Goal: Task Accomplishment & Management: Manage account settings

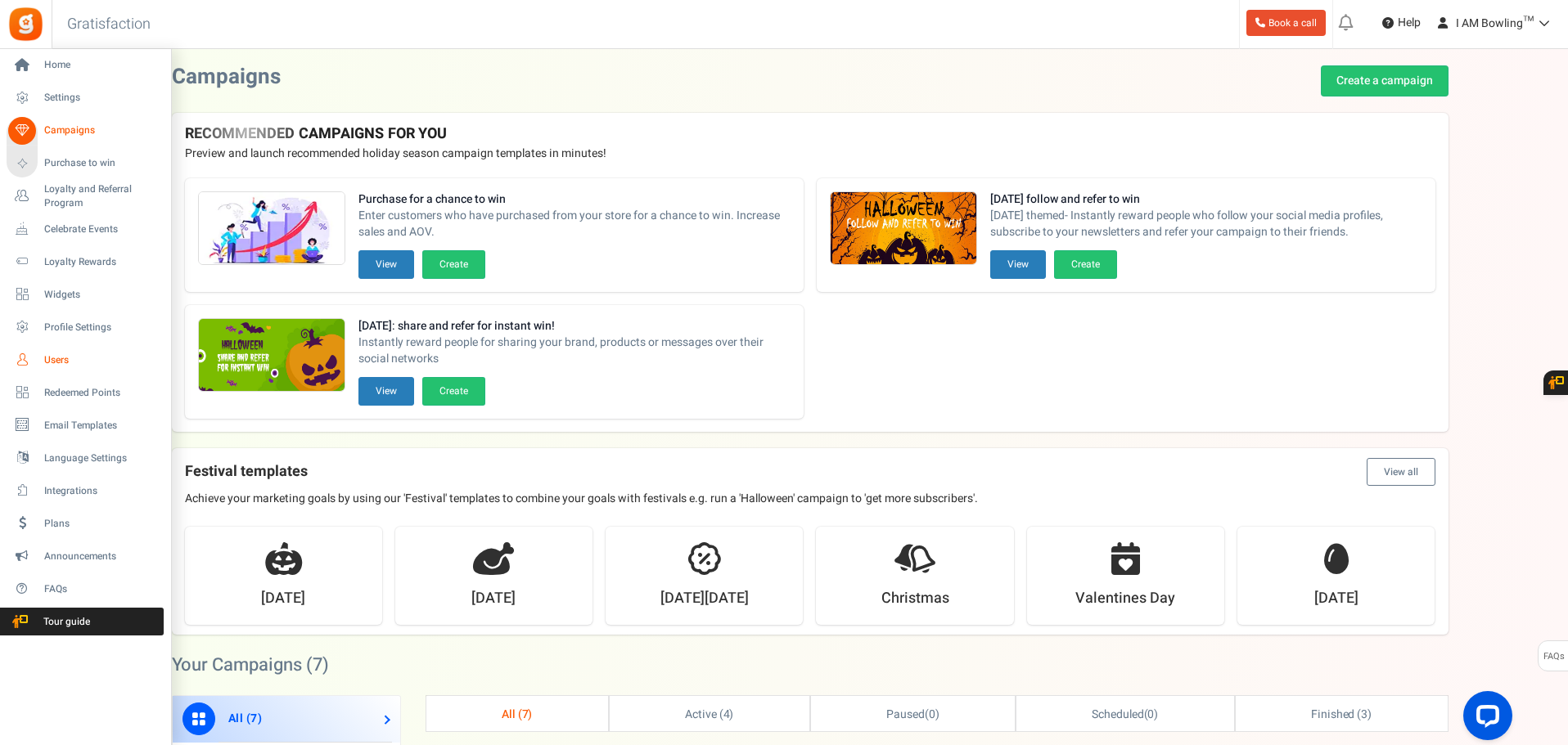
click at [78, 354] on span "Users" at bounding box center [100, 360] width 114 height 14
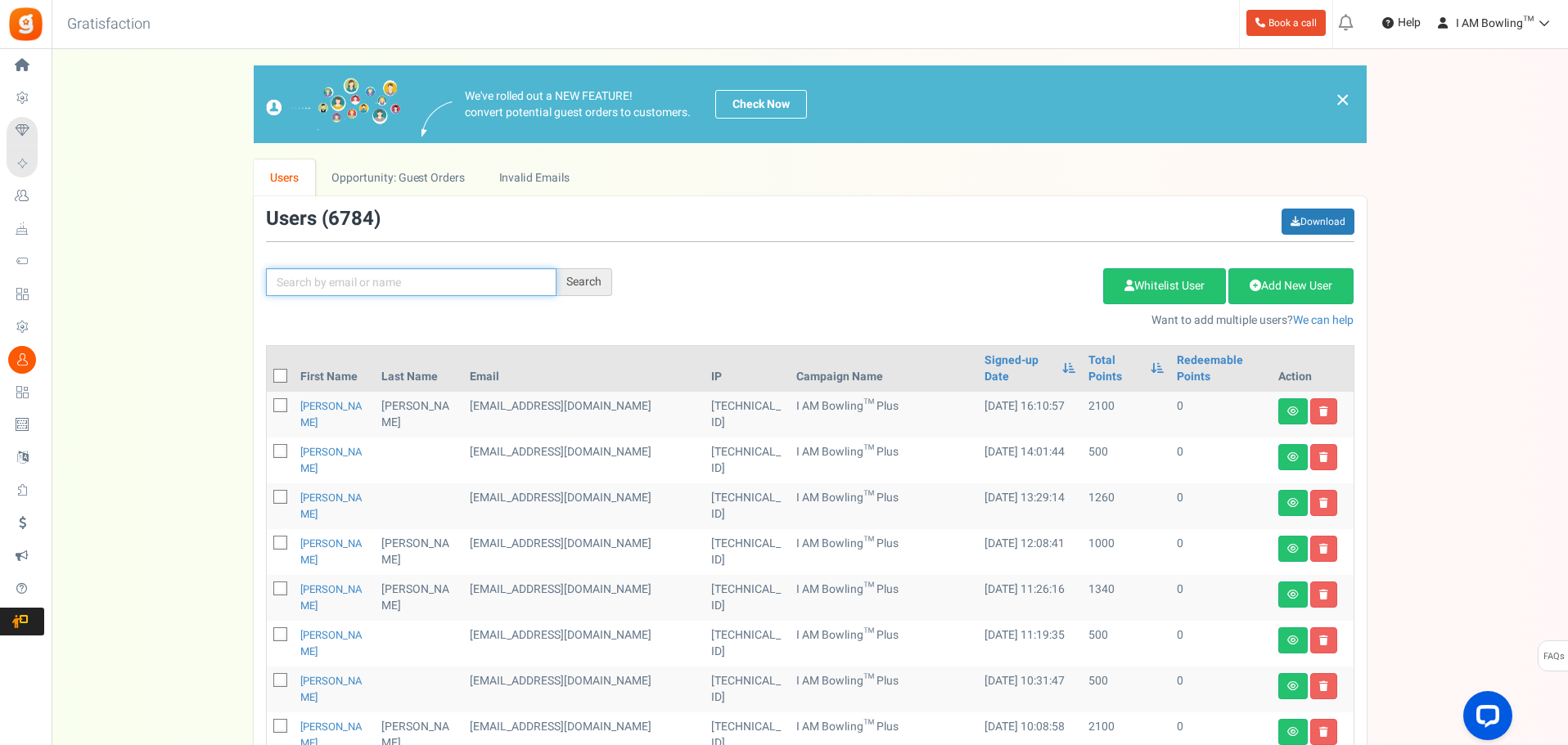
click at [392, 294] on input "text" at bounding box center [411, 282] width 290 height 27
type input "[PERSON_NAME]"
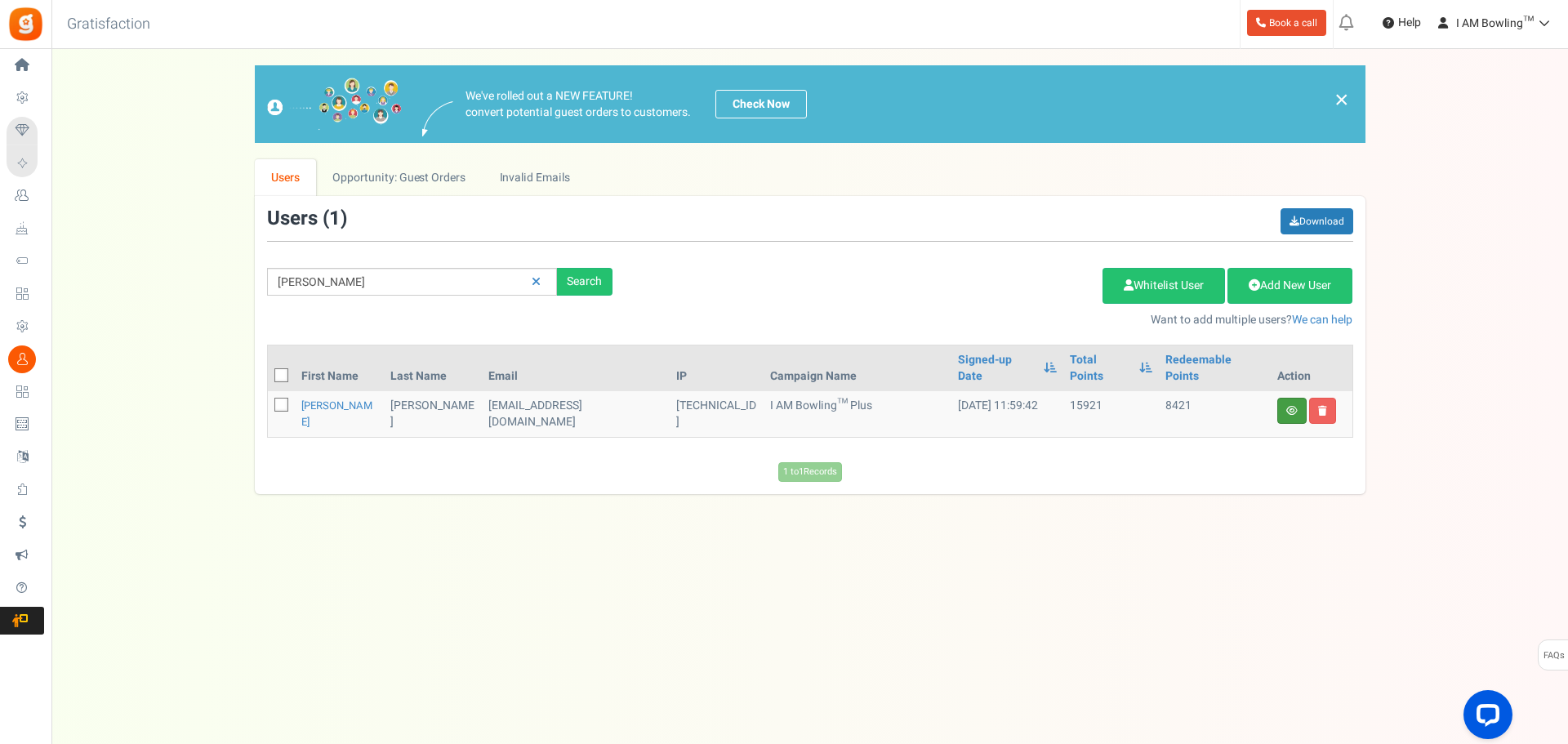
click at [1284, 398] on link at bounding box center [1292, 411] width 29 height 27
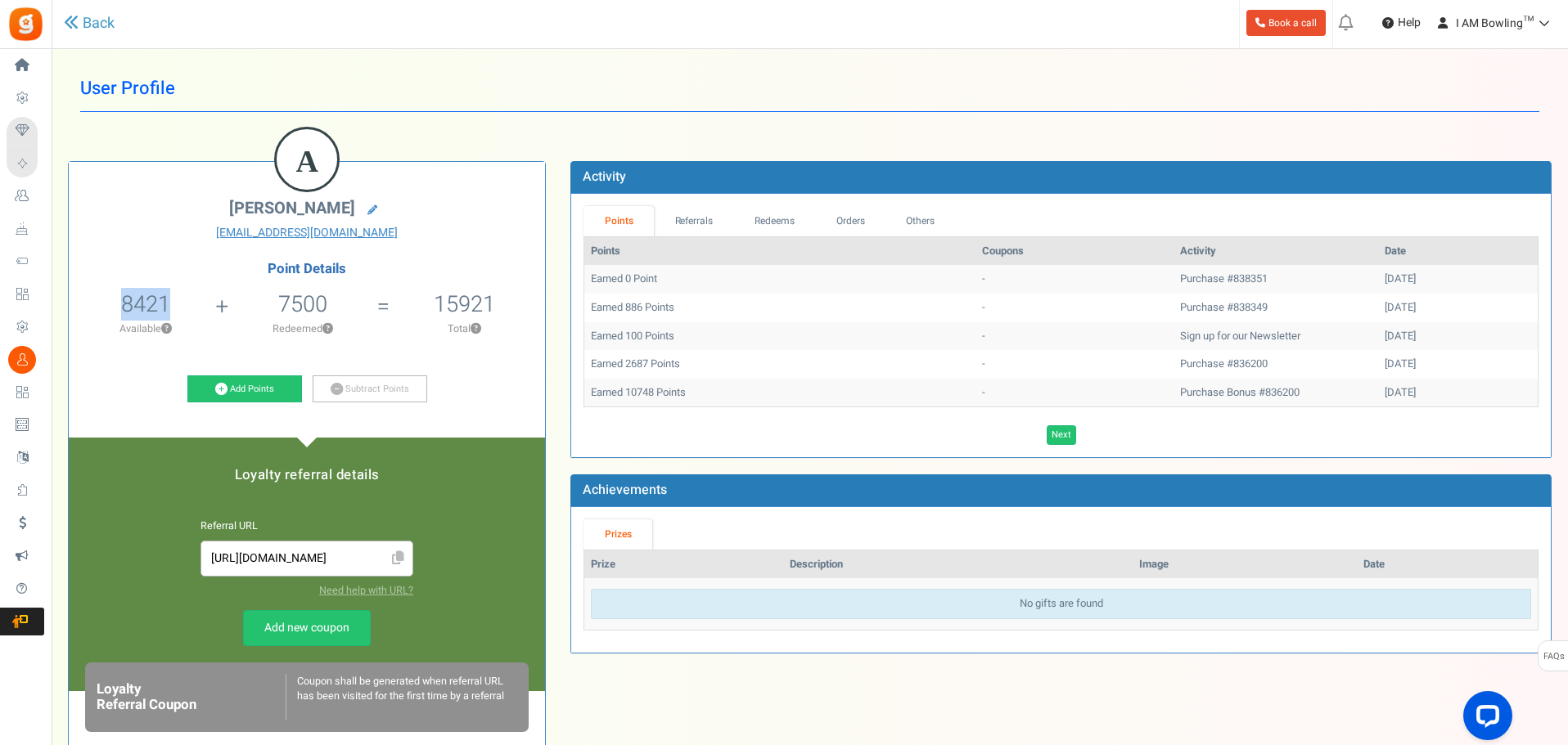
drag, startPoint x: 114, startPoint y: 306, endPoint x: 228, endPoint y: 280, distance: 116.9
click at [206, 302] on li "8421 8421 Redeemable 0 Exclusion Available ?" at bounding box center [145, 318] width 153 height 68
click at [374, 266] on h4 "Point Details" at bounding box center [307, 269] width 477 height 15
drag, startPoint x: 453, startPoint y: 297, endPoint x: 519, endPoint y: 297, distance: 66.0
click at [519, 297] on li "15921 Total ?" at bounding box center [464, 318] width 162 height 68
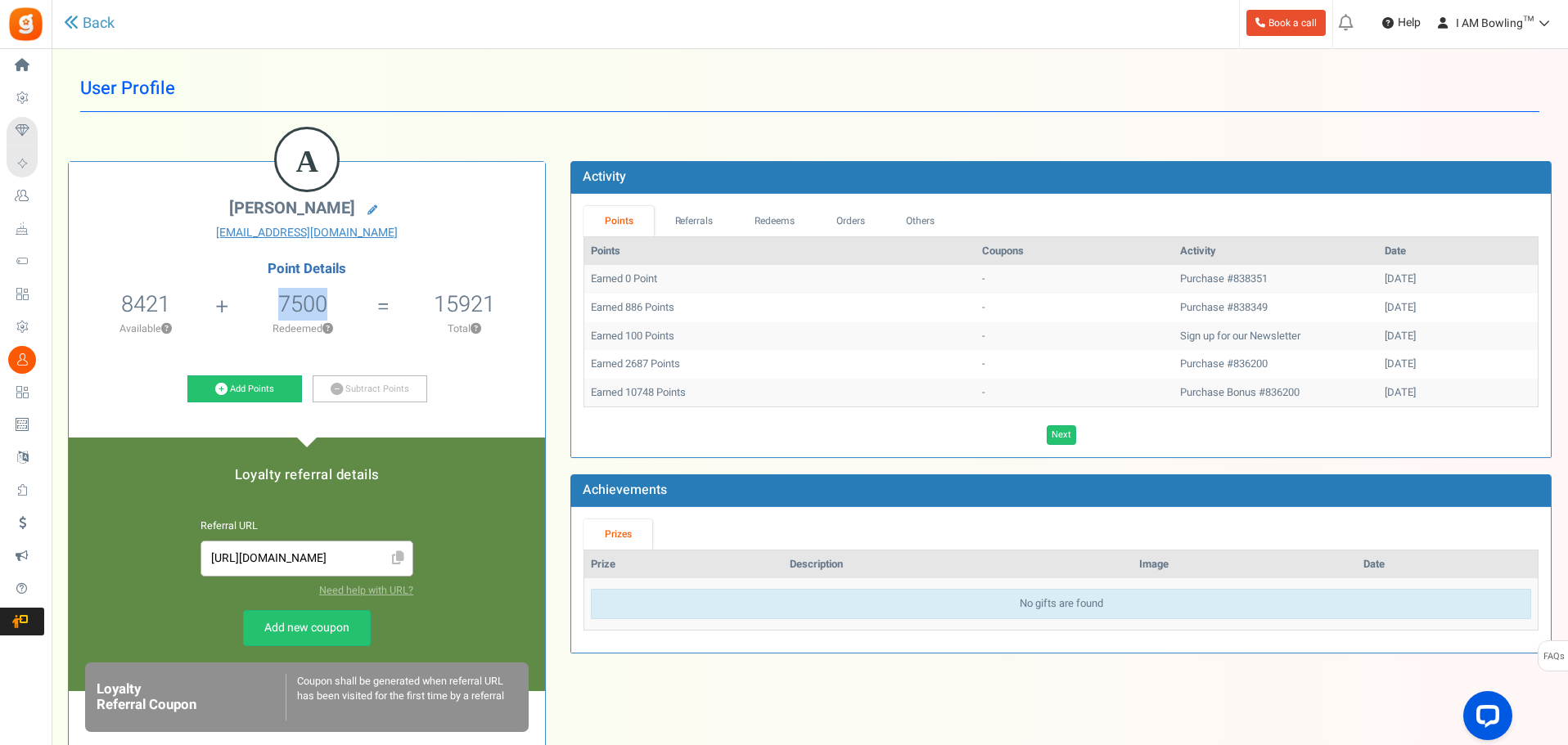
drag, startPoint x: 266, startPoint y: 306, endPoint x: 347, endPoint y: 304, distance: 81.0
click at [347, 304] on li "7500 Redeemed ?" at bounding box center [302, 318] width 161 height 68
drag, startPoint x: 427, startPoint y: 297, endPoint x: 305, endPoint y: 315, distance: 123.3
click at [547, 295] on div "A [PERSON_NAME] [EMAIL_ADDRESS][DOMAIN_NAME] Point Details 8421 8421 Redeemable…" at bounding box center [307, 580] width 502 height 838
drag, startPoint x: 261, startPoint y: 305, endPoint x: 358, endPoint y: 301, distance: 97.1
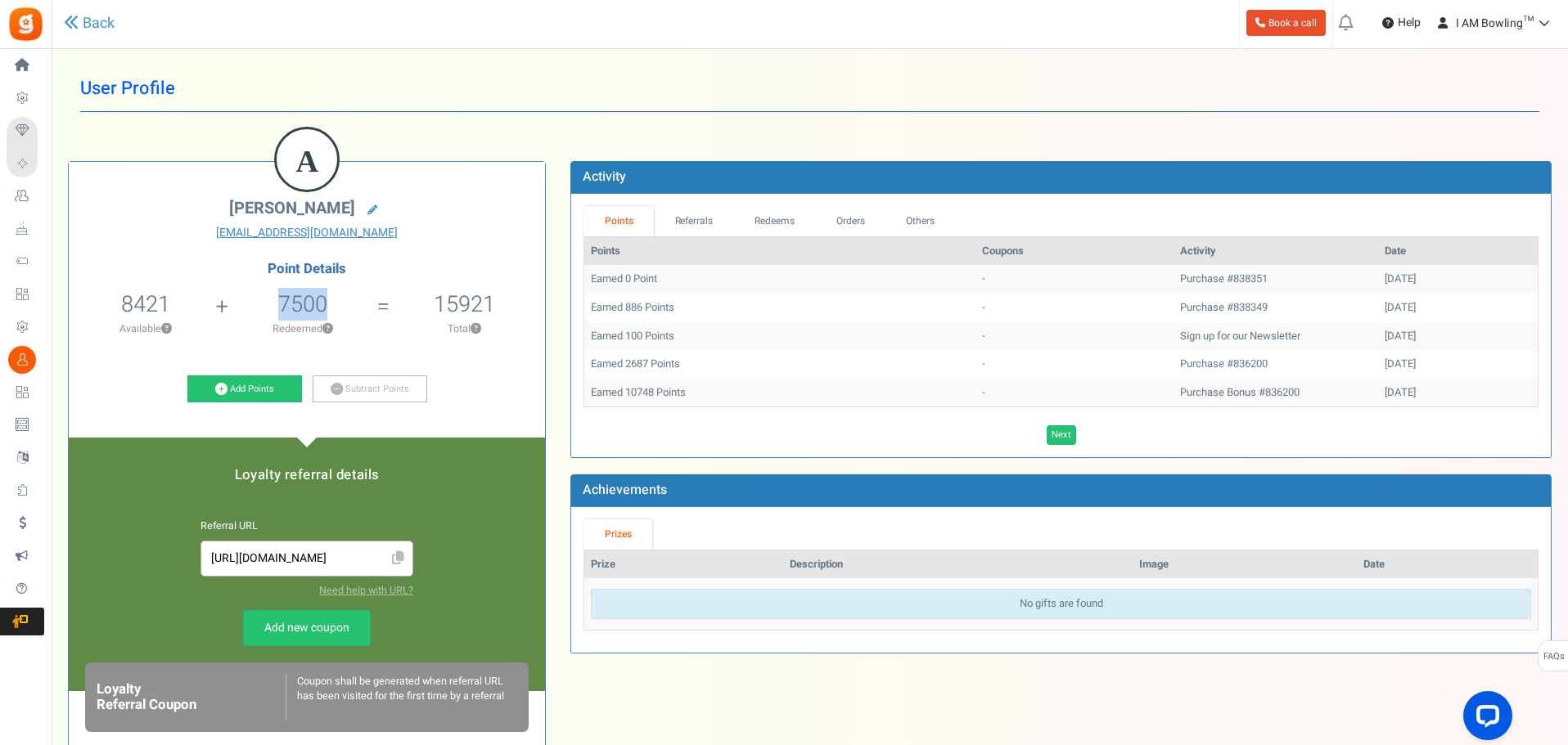
click at [347, 303] on li "7500 Redeemed ?" at bounding box center [302, 318] width 161 height 68
click at [781, 217] on link "Redeems" at bounding box center [775, 221] width 82 height 30
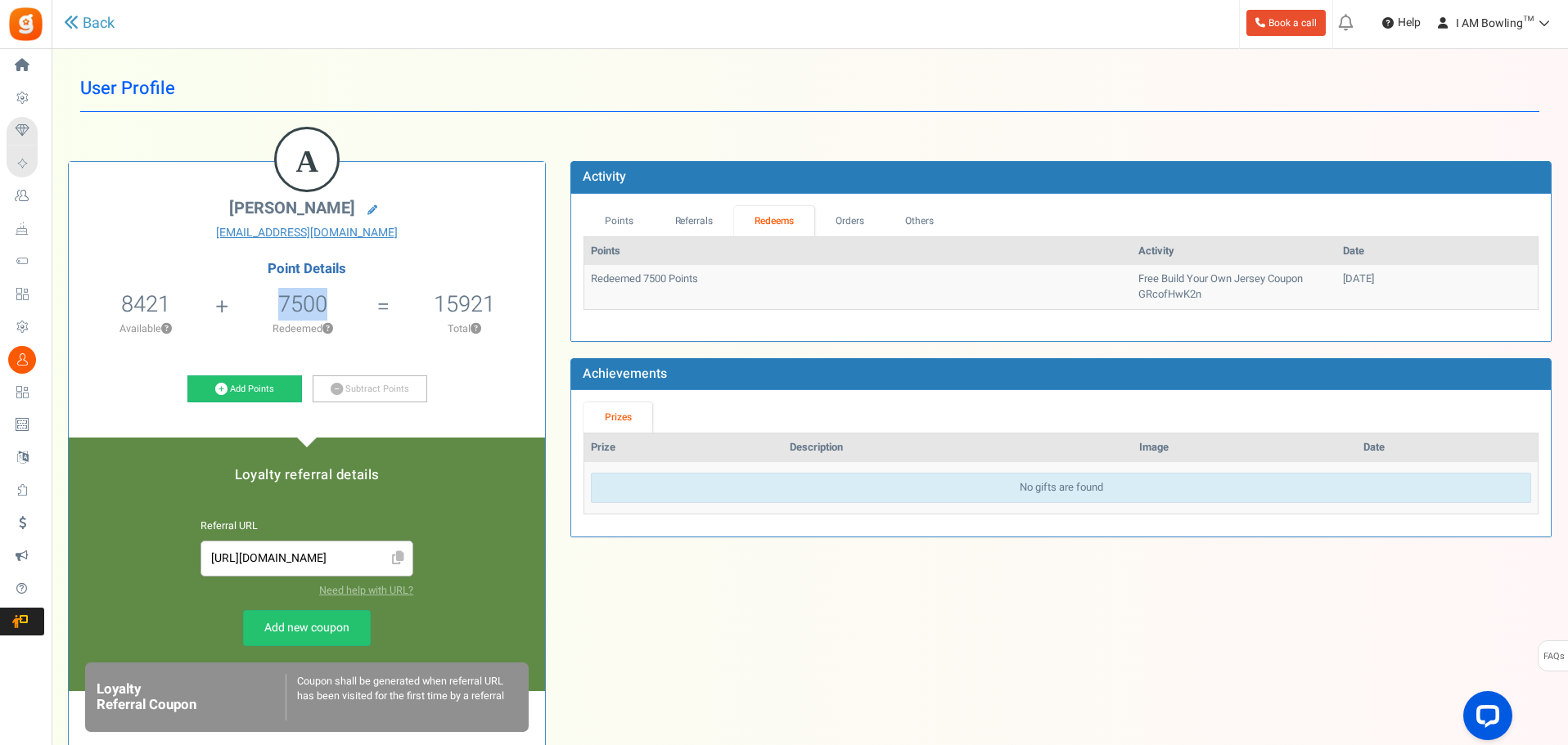
drag, startPoint x: 1270, startPoint y: 275, endPoint x: 1376, endPoint y: 275, distance: 106.0
click at [1376, 275] on td "[DATE]" at bounding box center [1437, 287] width 202 height 44
click at [1234, 295] on tr "Redeemed 7500 Points Free Build Your Own Jersey Coupon GRcofHwK2n [DATE]" at bounding box center [1061, 287] width 954 height 44
click at [834, 211] on link "Orders" at bounding box center [849, 221] width 70 height 30
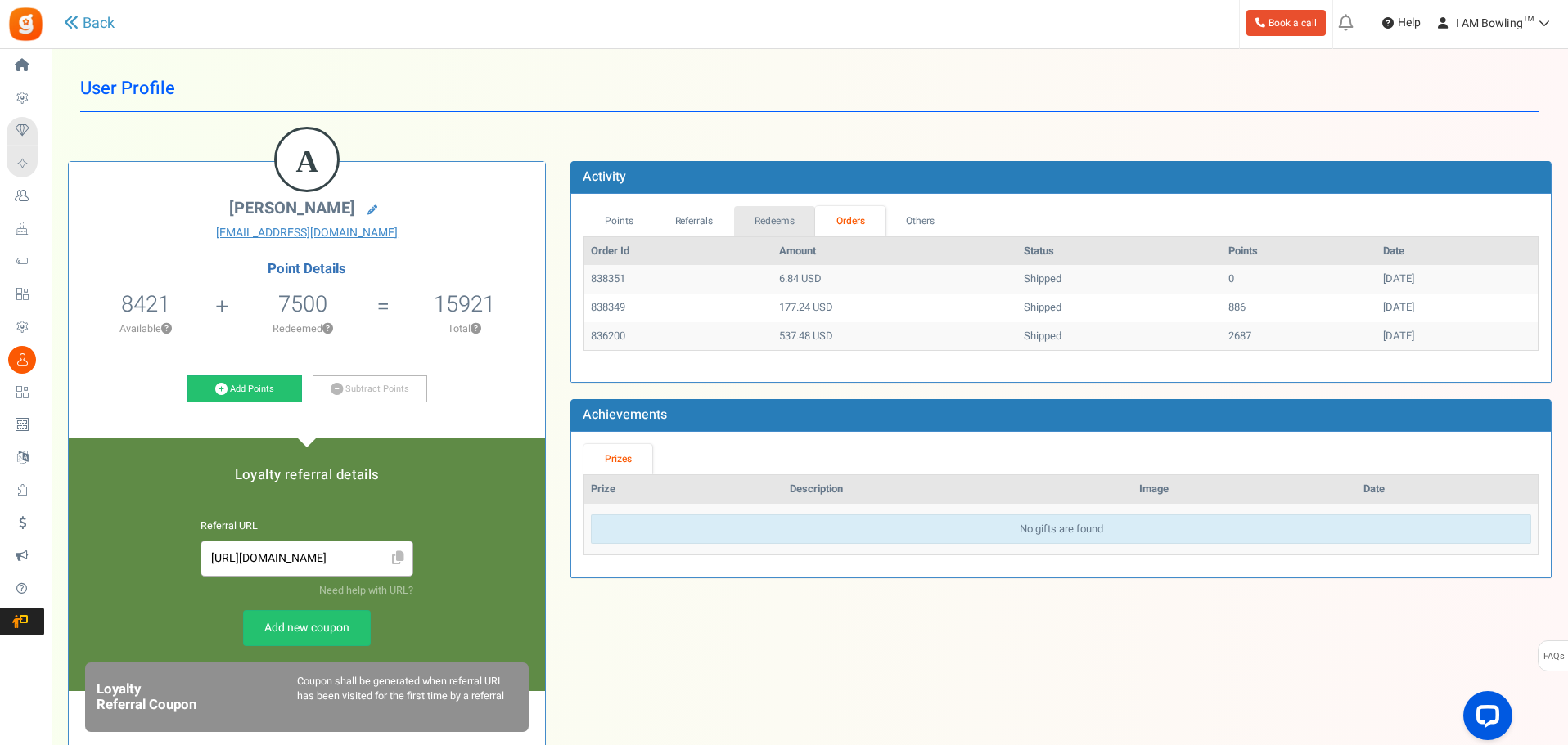
click at [748, 221] on link "Redeems" at bounding box center [775, 221] width 82 height 30
